Goal: Transaction & Acquisition: Purchase product/service

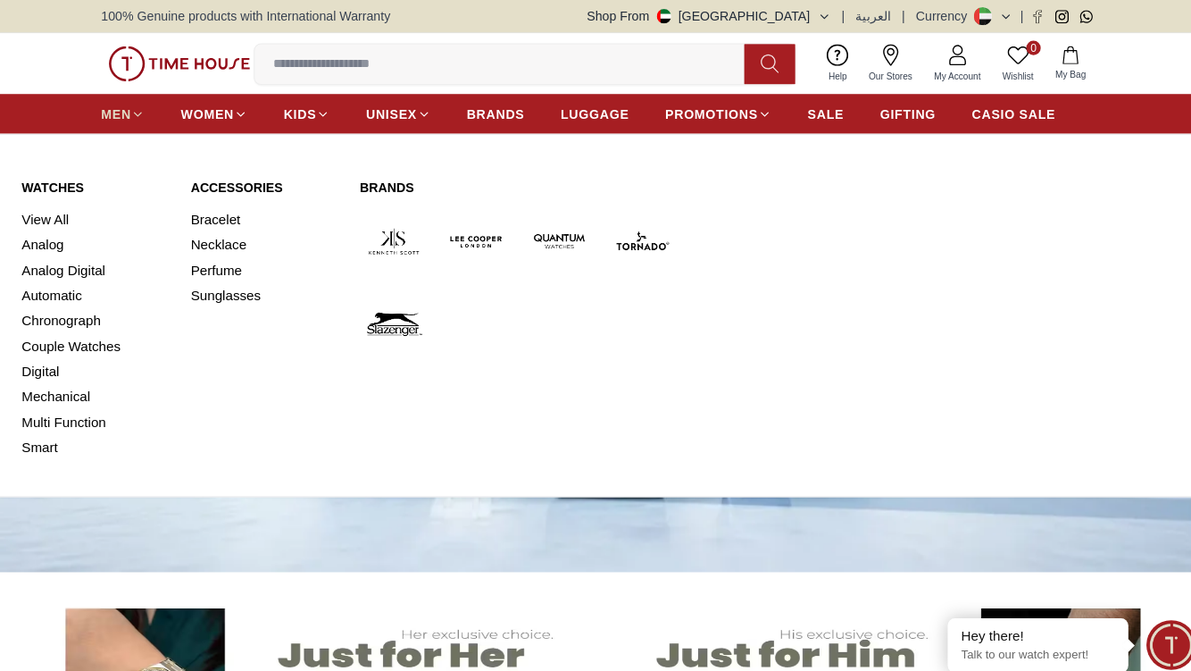
click at [131, 112] on icon at bounding box center [135, 112] width 13 height 13
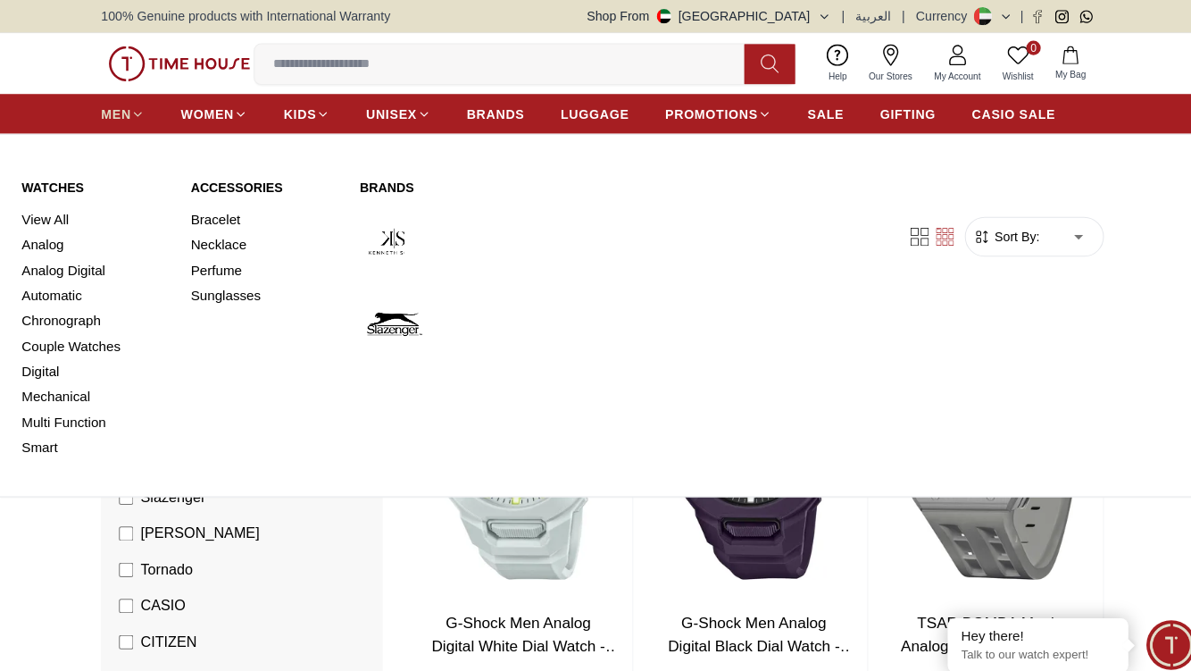
click at [138, 113] on icon at bounding box center [136, 113] width 7 height 4
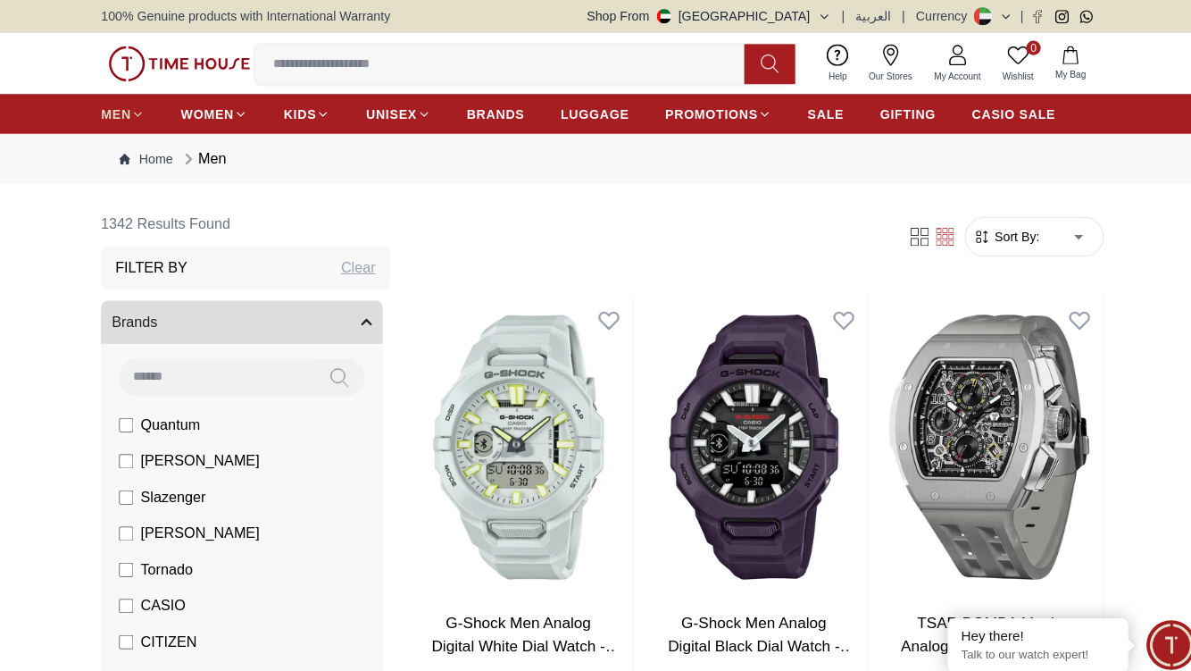
click at [138, 113] on icon at bounding box center [136, 113] width 7 height 4
click at [201, 55] on img at bounding box center [177, 64] width 140 height 36
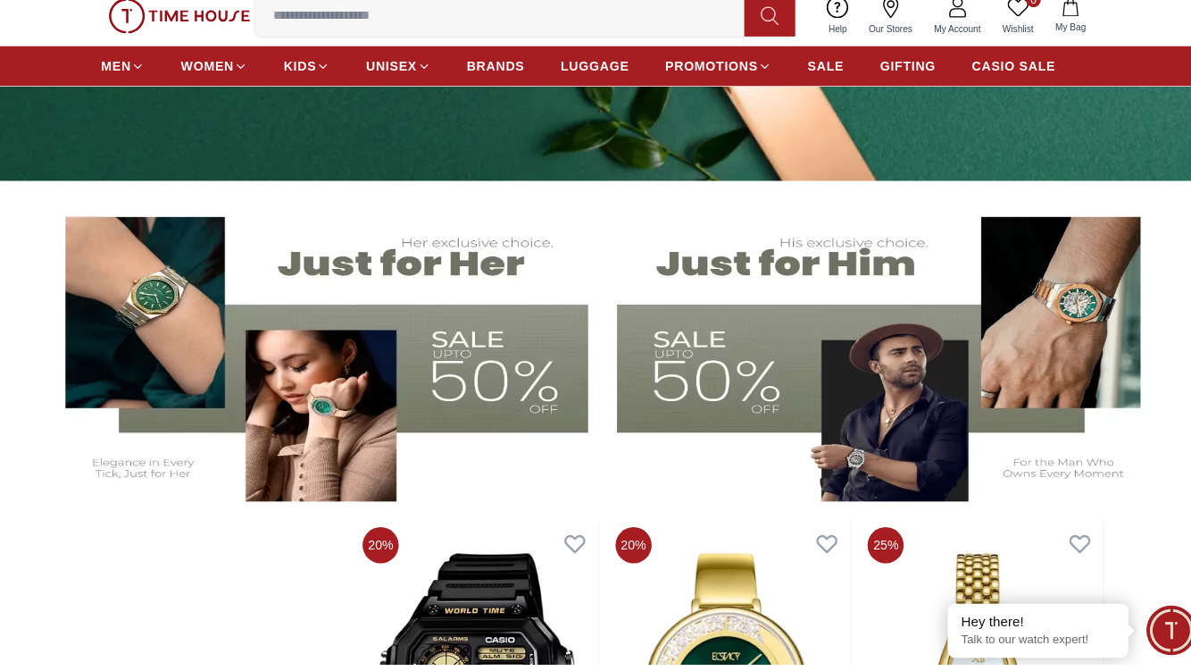
scroll to position [471, 0]
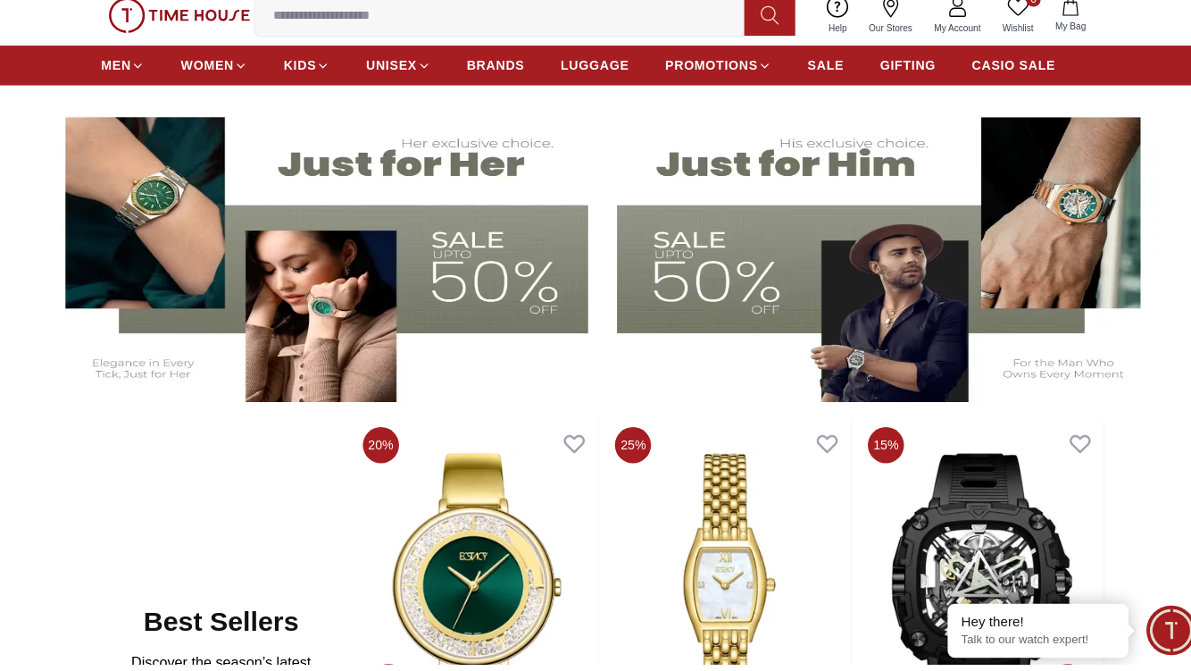
click at [680, 295] on img at bounding box center [879, 262] width 539 height 299
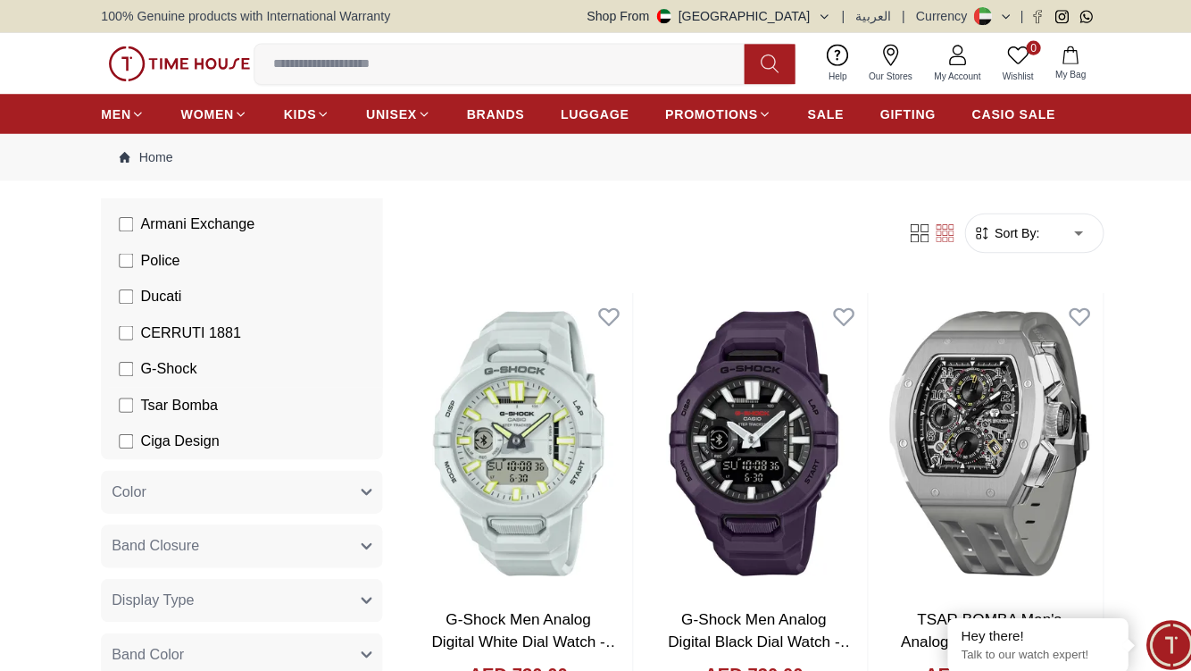
scroll to position [691, 0]
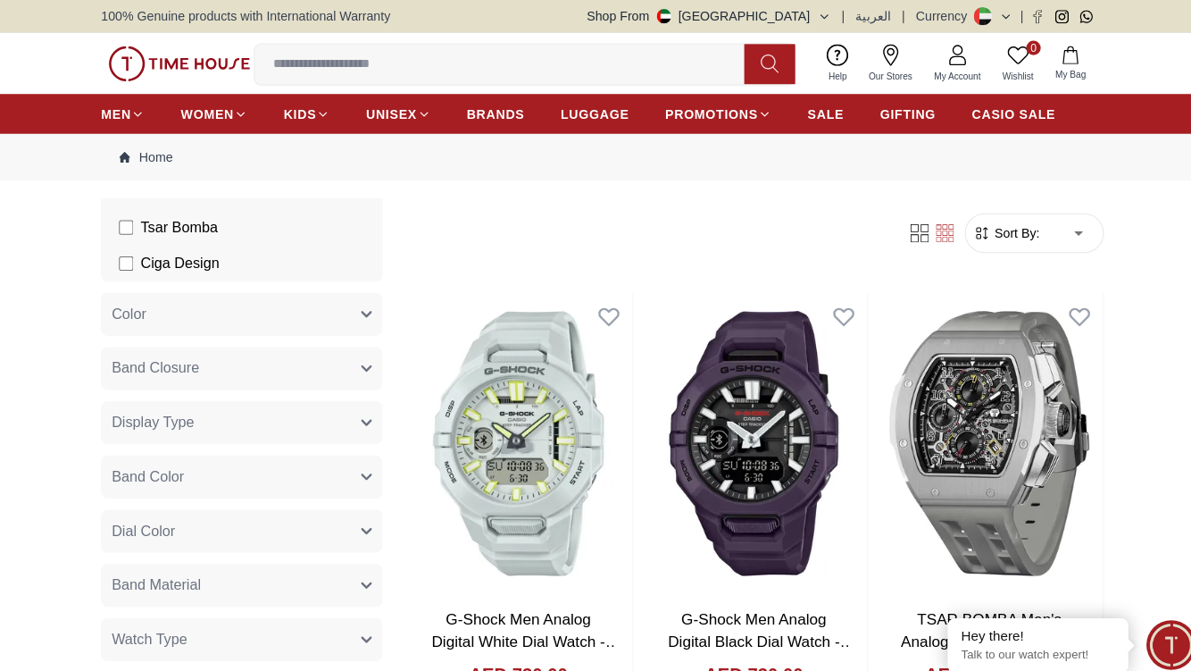
click at [356, 279] on div "Brands Quantum [PERSON_NAME] Slazenger [PERSON_NAME] Tornado CASIO CITIZEN GUES…" at bounding box center [243, 373] width 286 height 1542
click at [356, 300] on button "Color" at bounding box center [239, 310] width 279 height 43
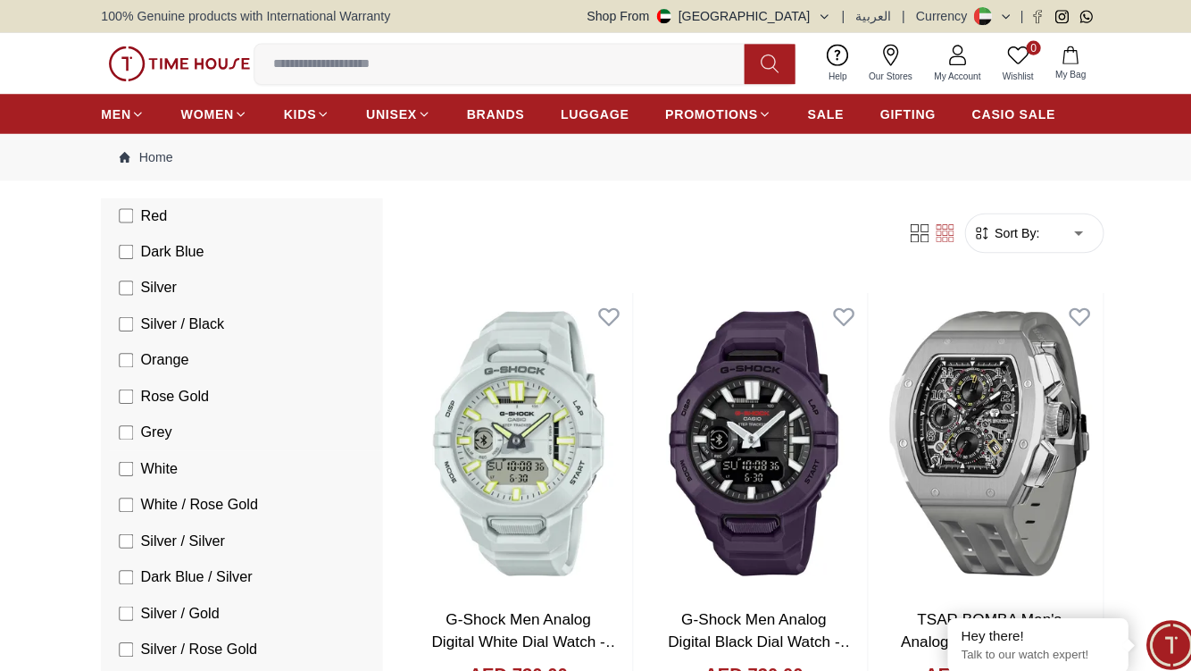
scroll to position [1066, 0]
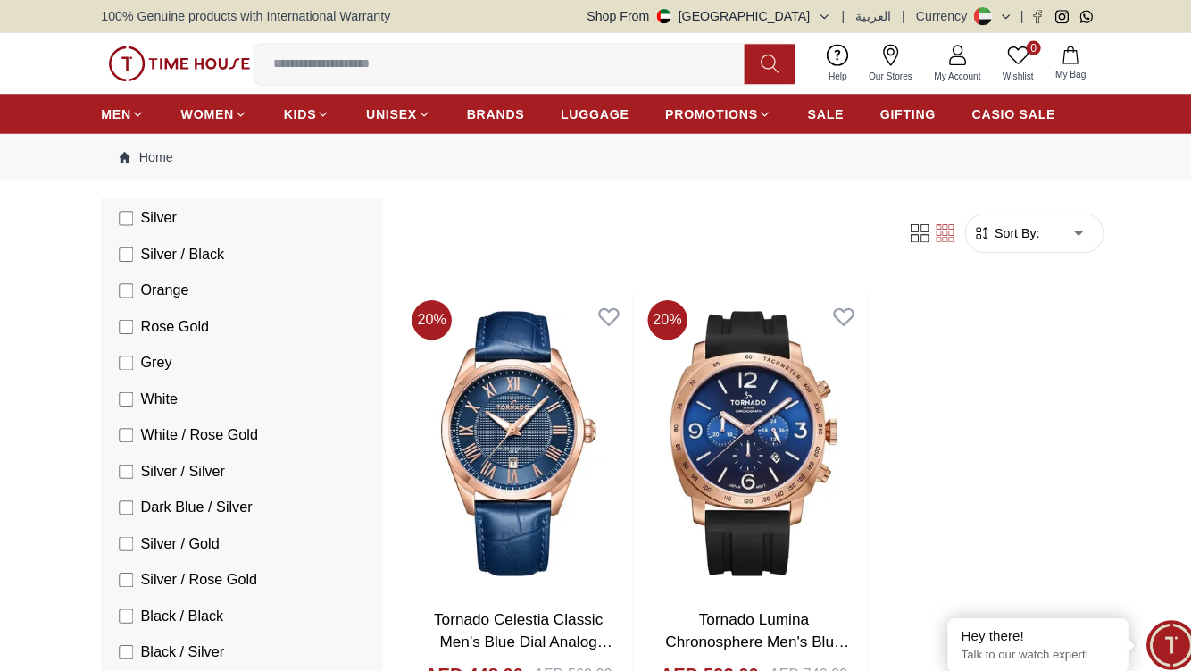
scroll to position [-2, 0]
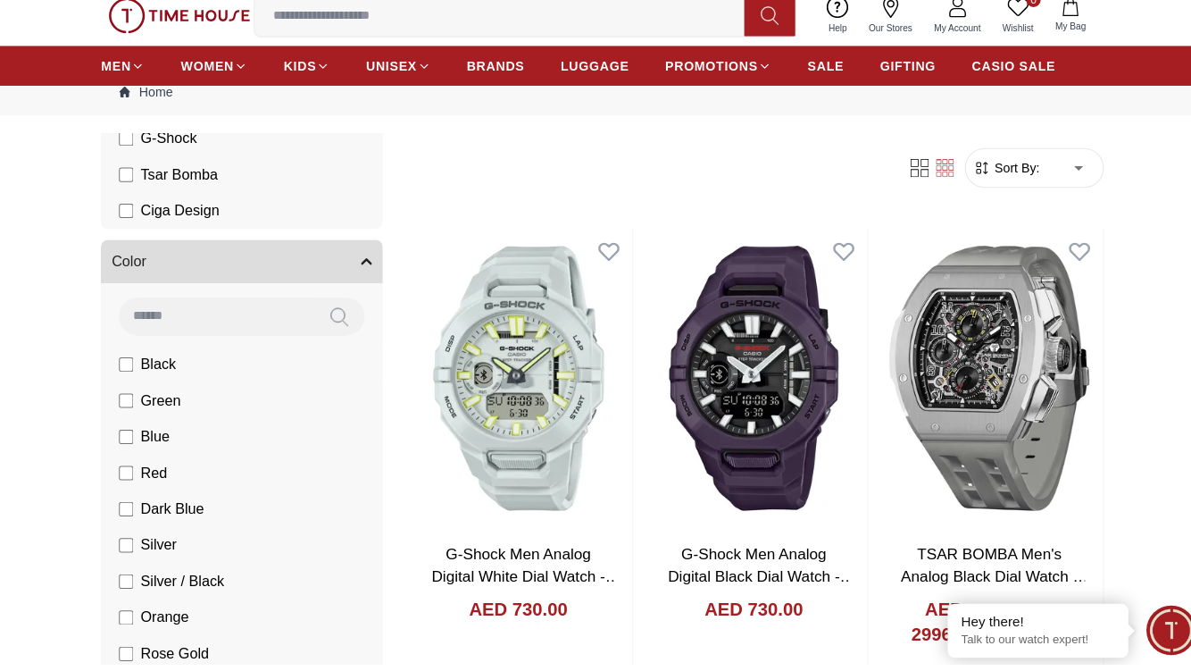
scroll to position [681, 0]
click at [357, 266] on icon "button" at bounding box center [362, 271] width 11 height 11
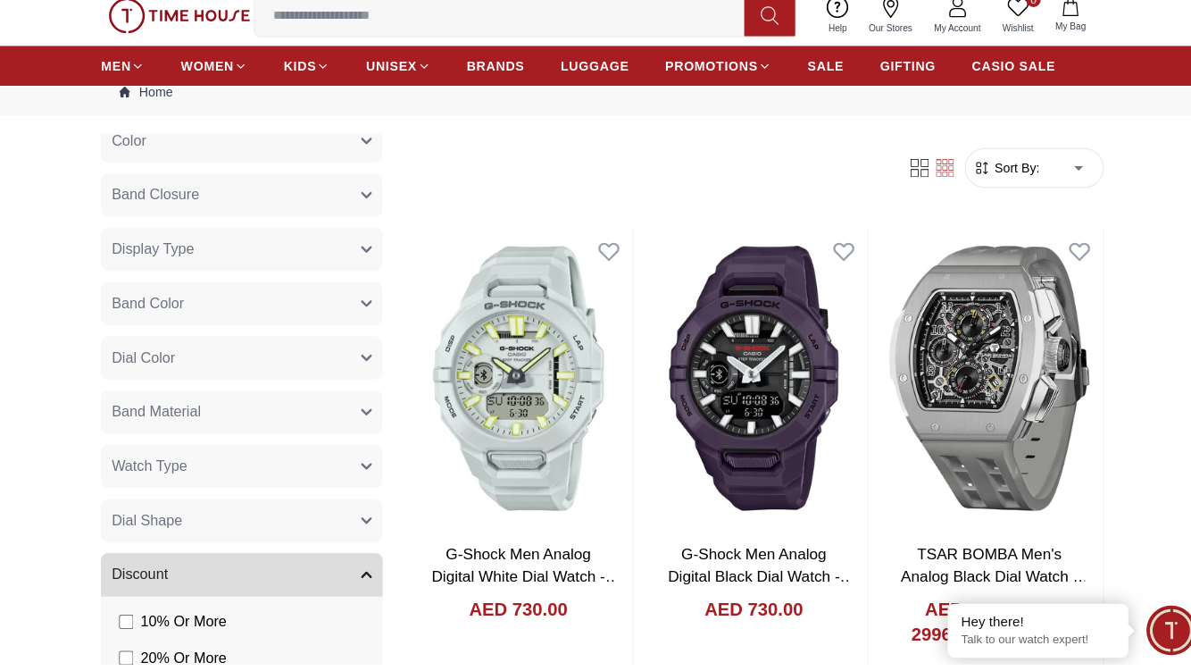
scroll to position [846, 0]
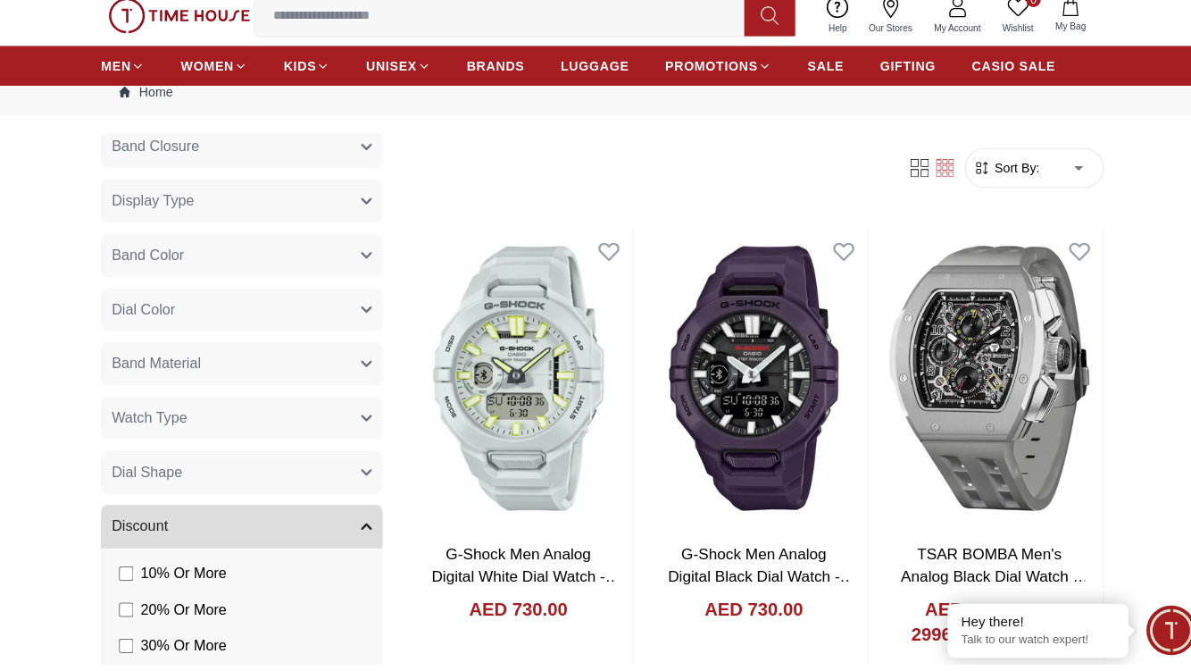
click at [338, 307] on button "Dial Color" at bounding box center [239, 320] width 279 height 43
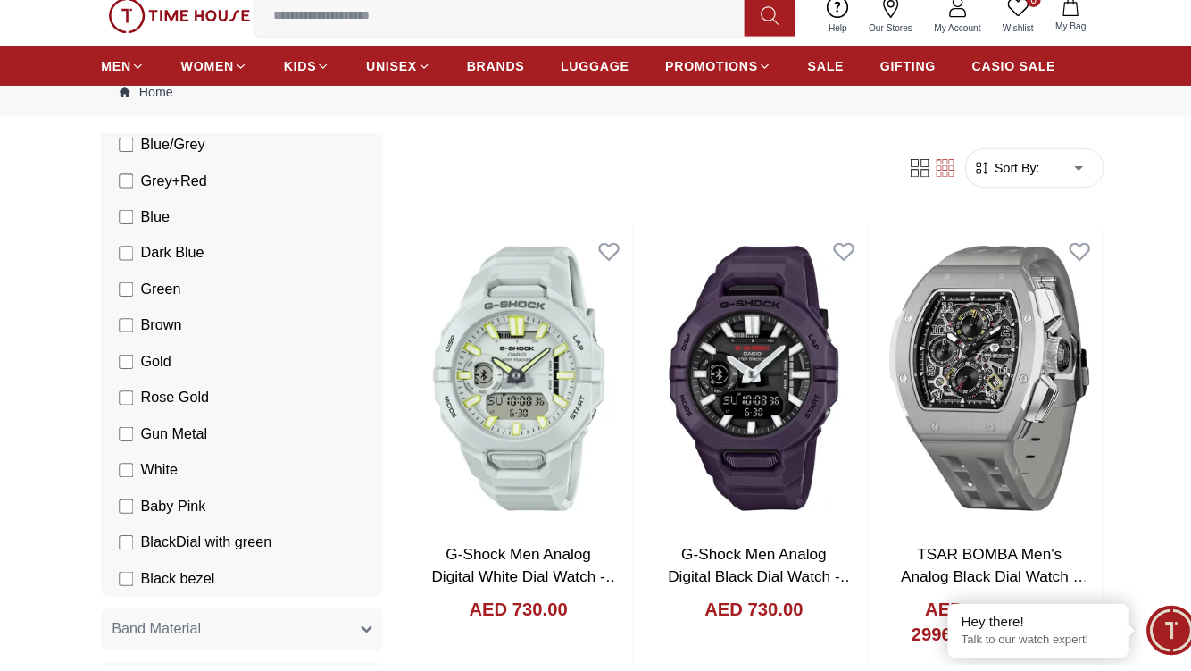
scroll to position [2400, 0]
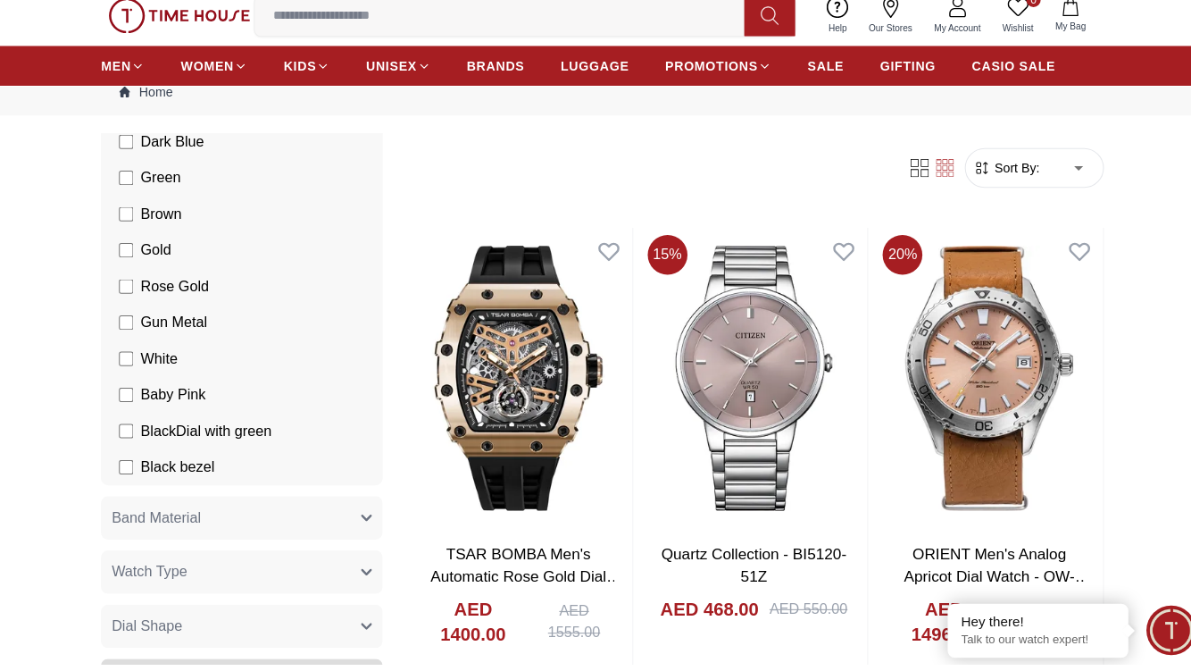
scroll to position [2061, 0]
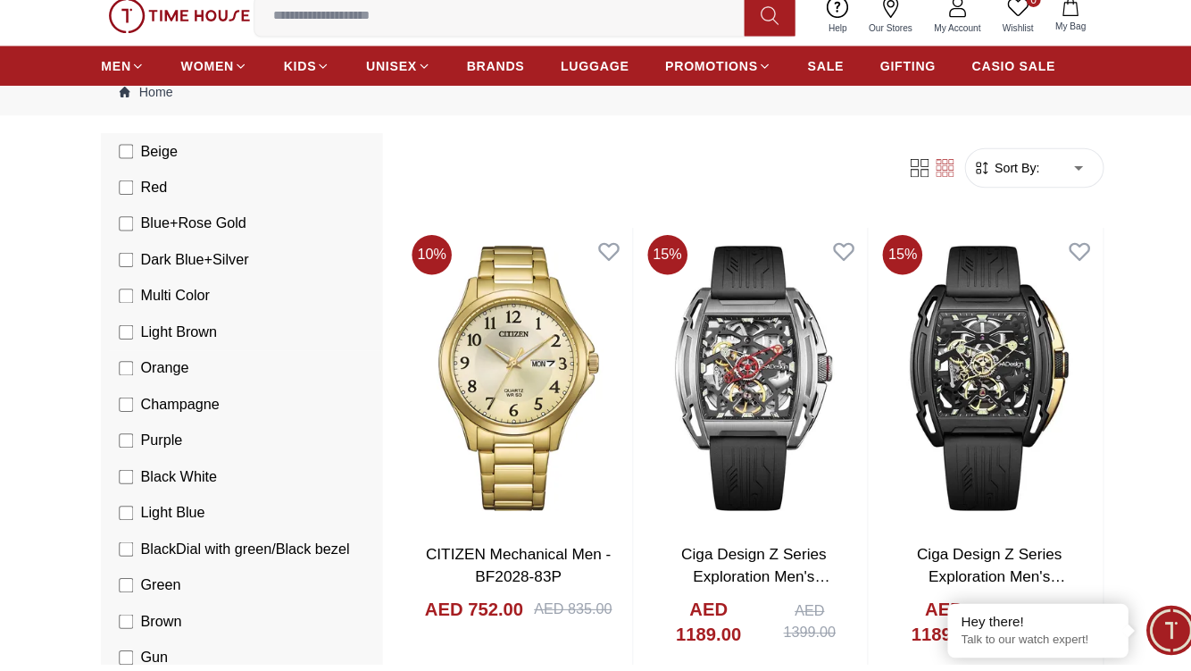
scroll to position [991, 0]
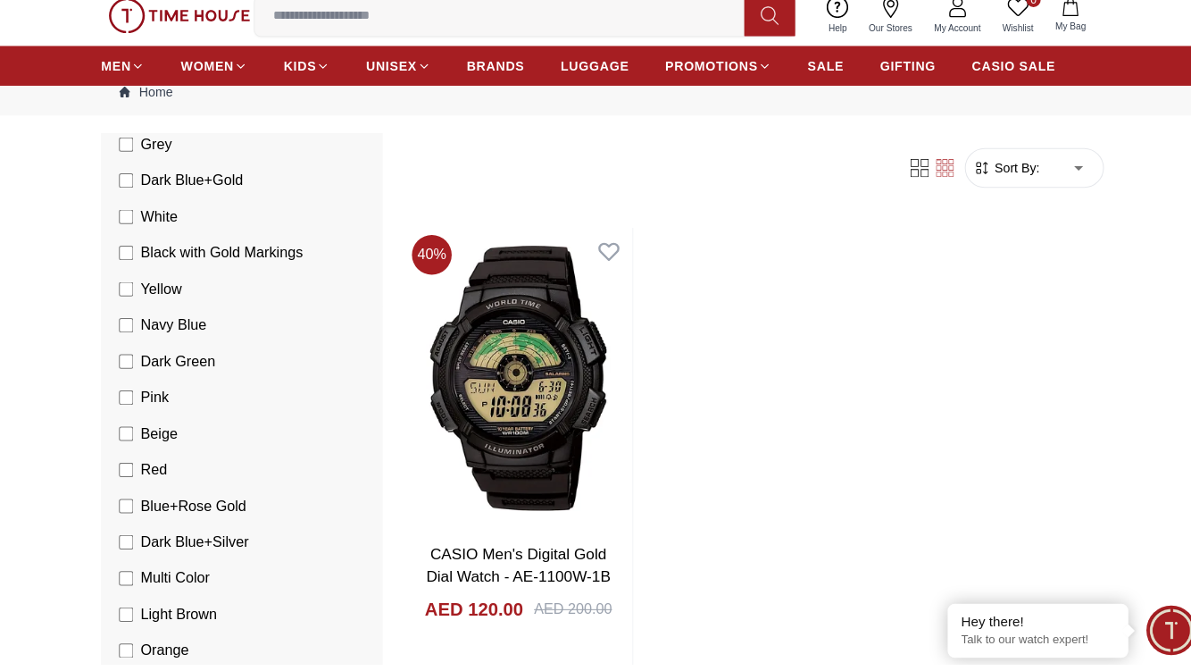
scroll to position [645, 0]
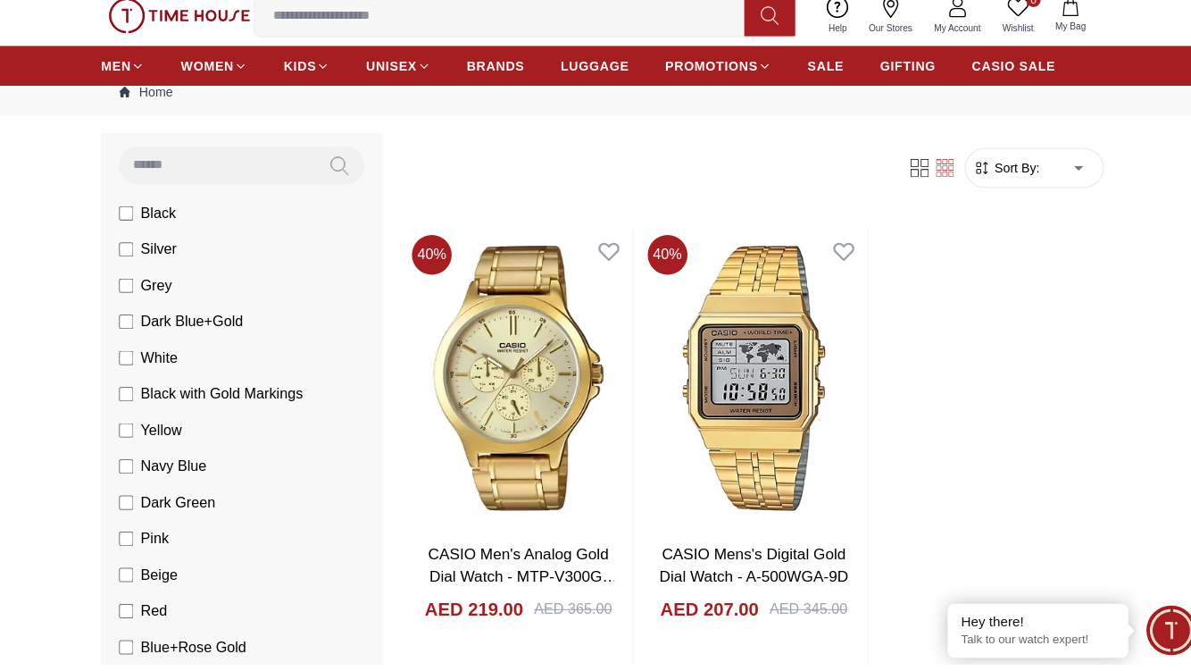
scroll to position [505, 0]
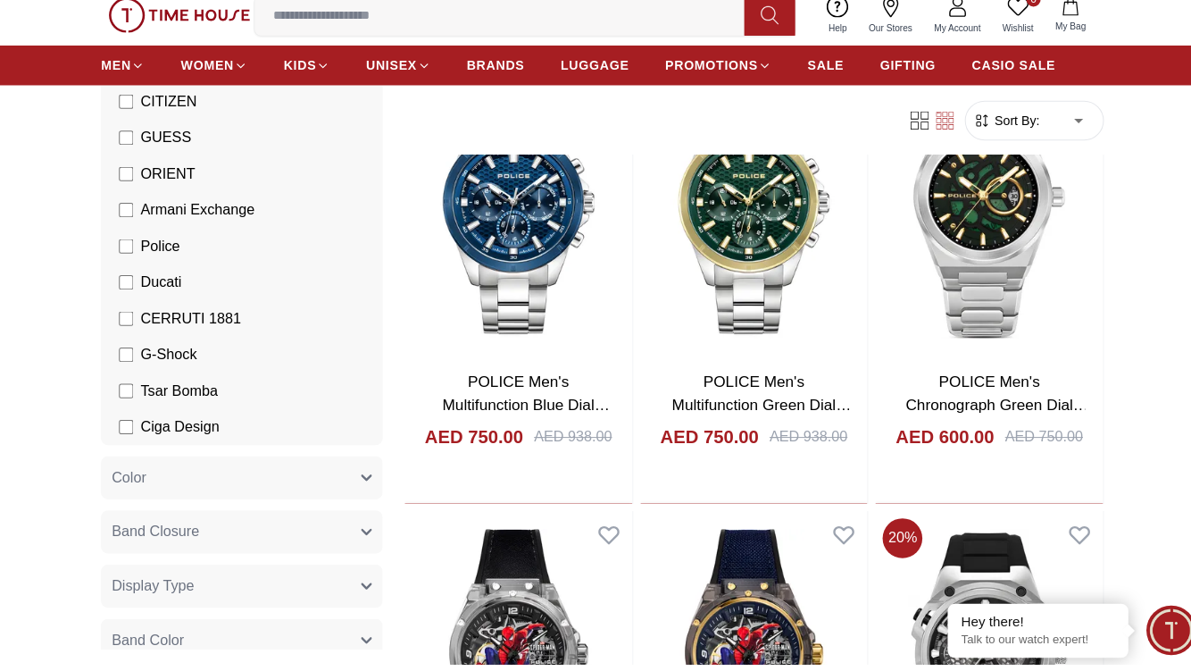
scroll to position [2494, 0]
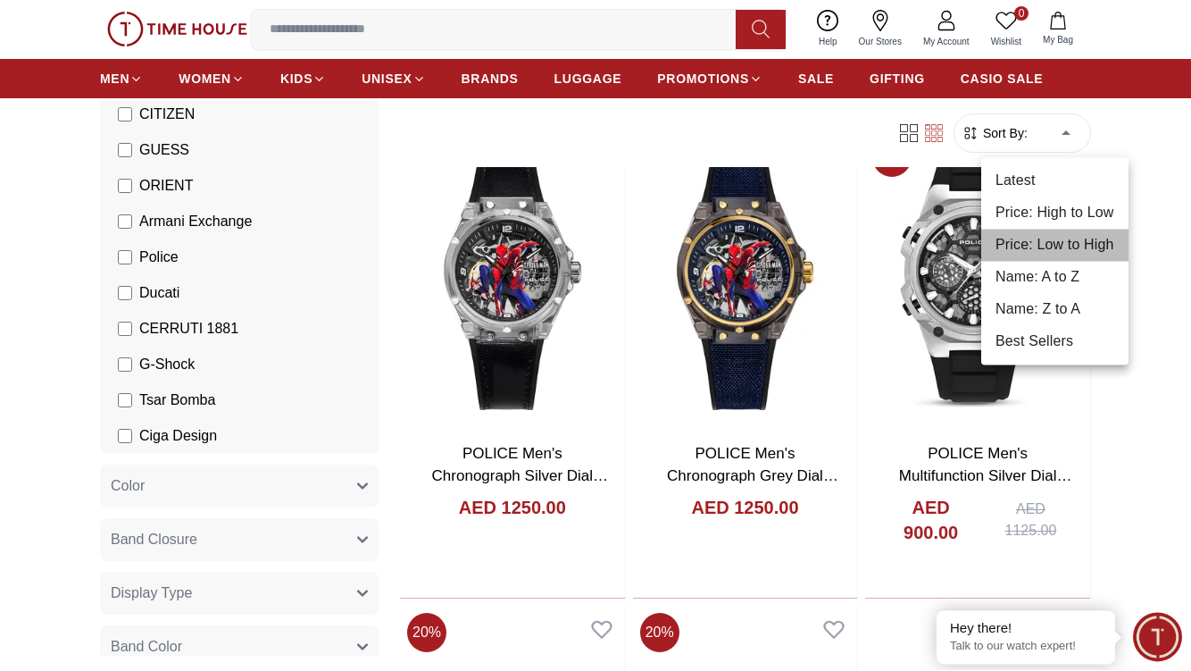
click at [1052, 242] on li "Price: Low to High" at bounding box center [1054, 246] width 147 height 32
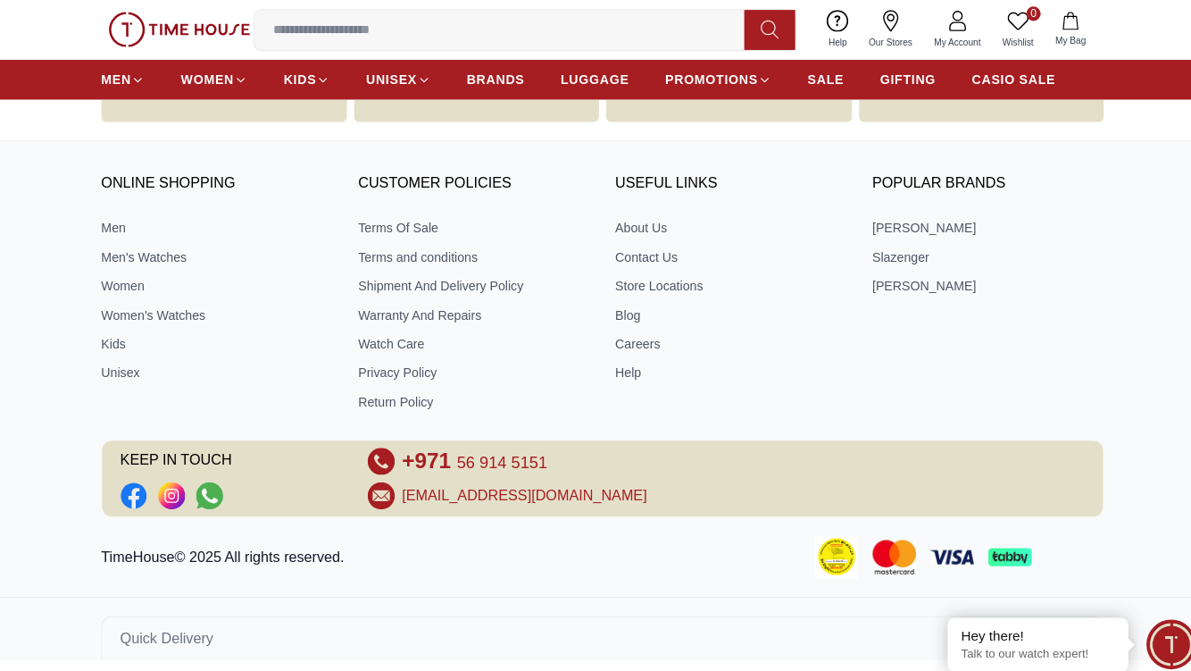
type input "*"
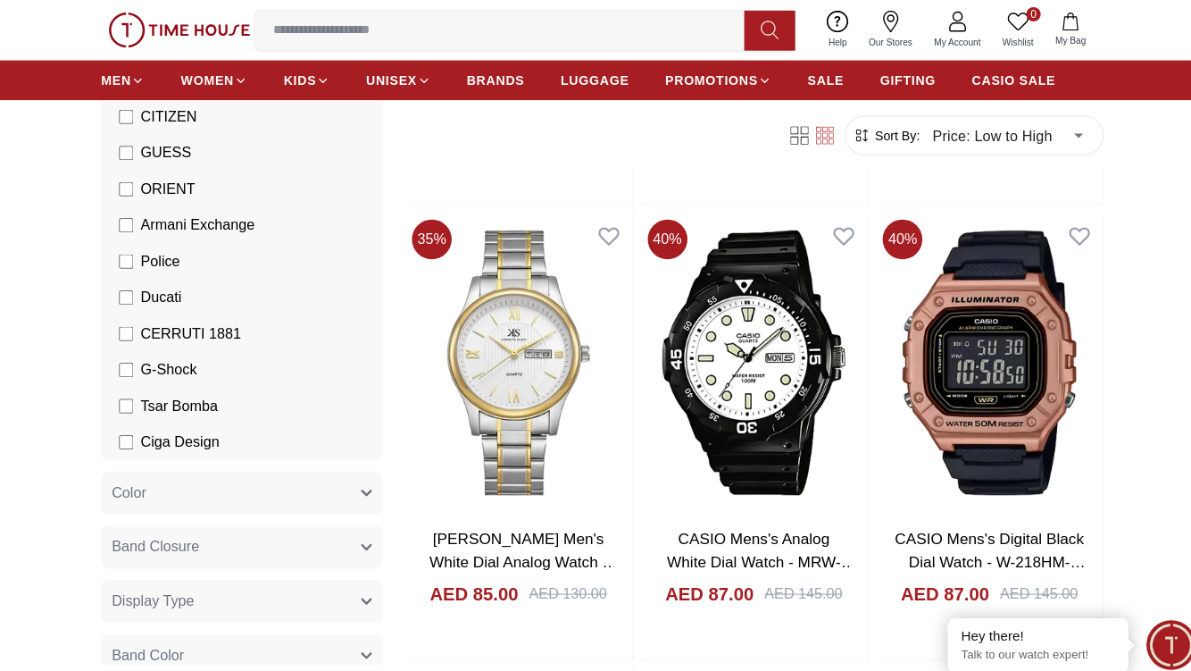
scroll to position [5469, 0]
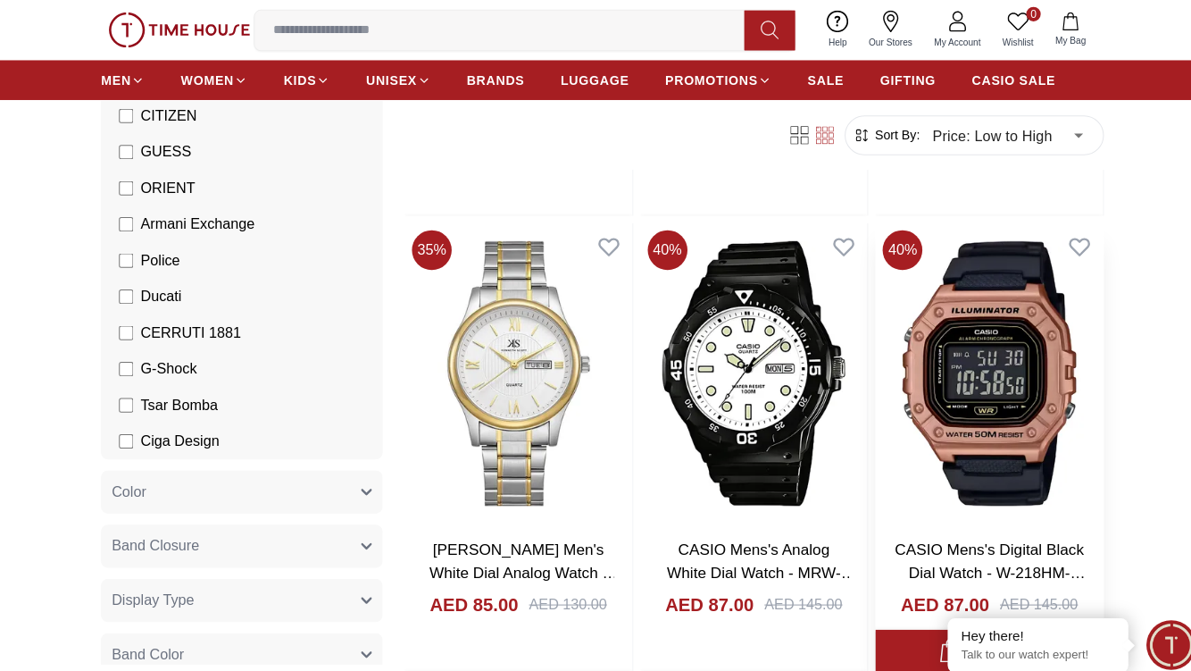
click at [1024, 386] on img at bounding box center [977, 369] width 225 height 297
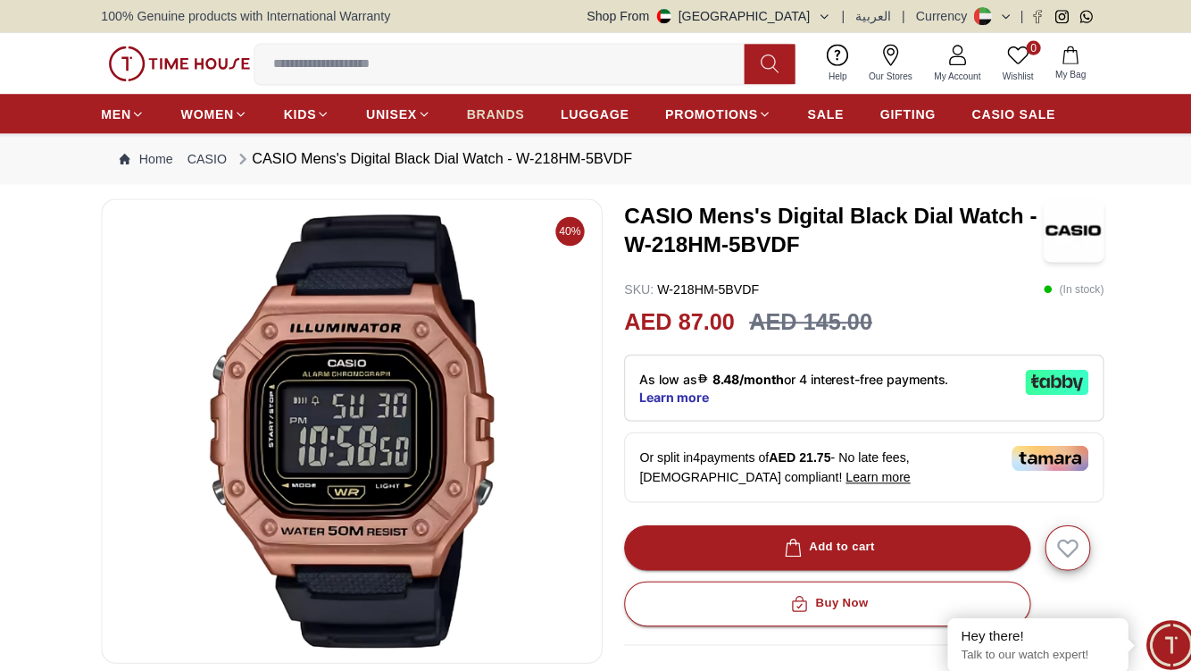
click at [475, 104] on span "BRANDS" at bounding box center [490, 113] width 57 height 18
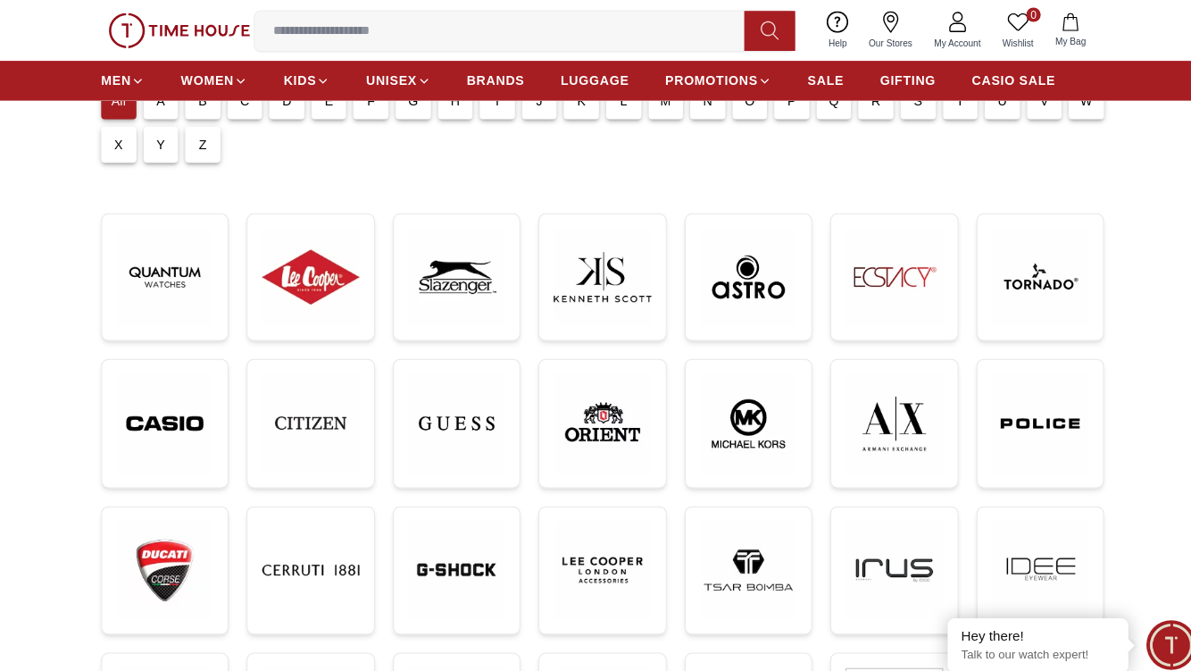
scroll to position [51, 0]
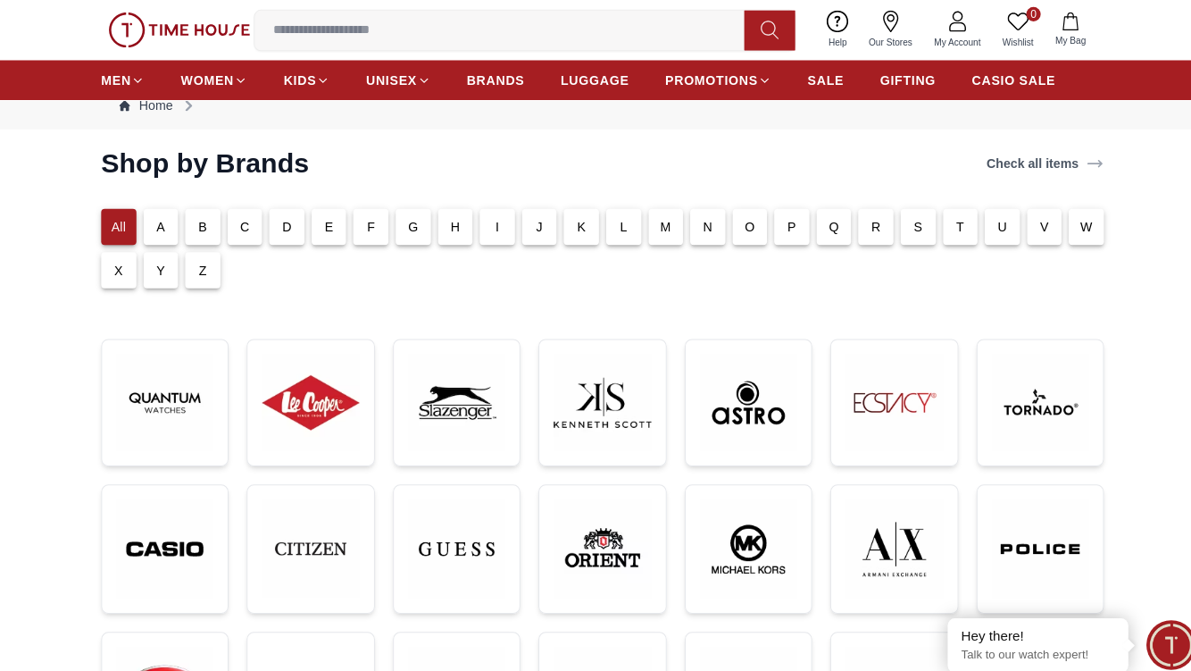
click at [36, 358] on section "Shop by Brands Check all items All A B C D E F G H I J K L M N O P Q R S T U V …" at bounding box center [595, 549] width 1191 height 806
